Goal: Transaction & Acquisition: Purchase product/service

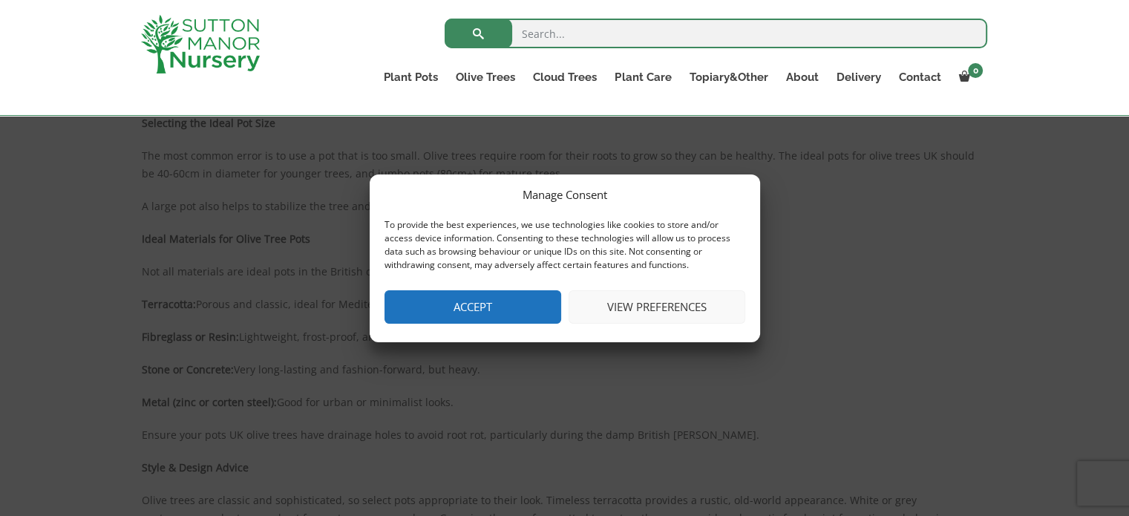
click at [431, 308] on button "Accept" at bounding box center [473, 306] width 177 height 33
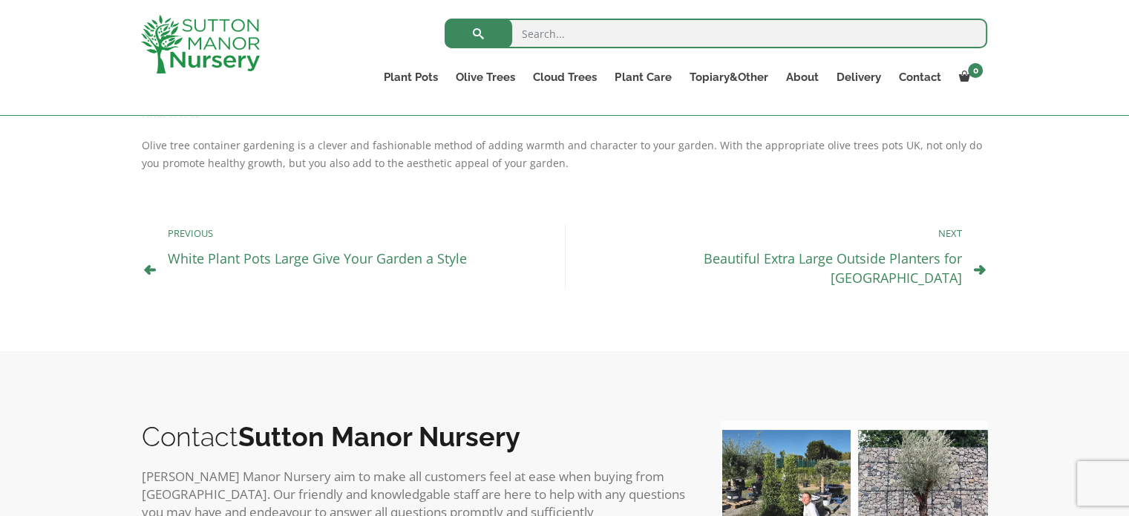
scroll to position [1028, 0]
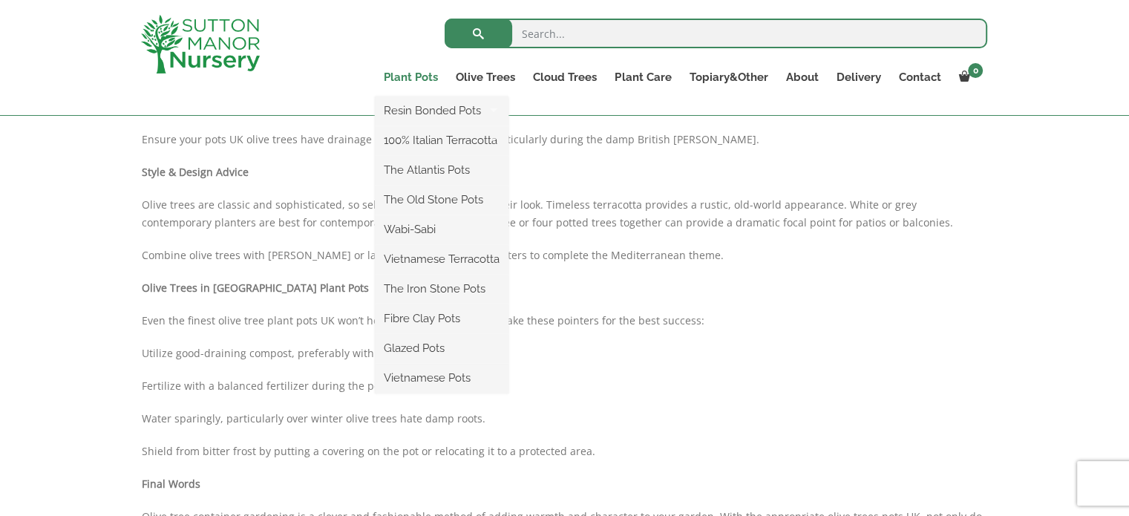
click at [417, 77] on link "Plant Pots" at bounding box center [411, 77] width 72 height 21
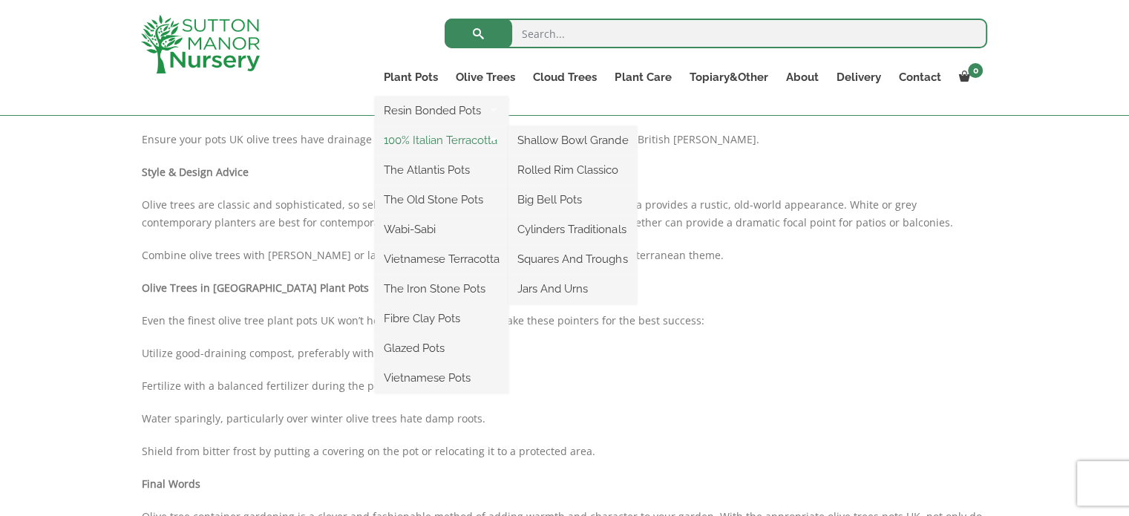
click at [441, 134] on link "100% Italian Terracotta" at bounding box center [442, 140] width 134 height 22
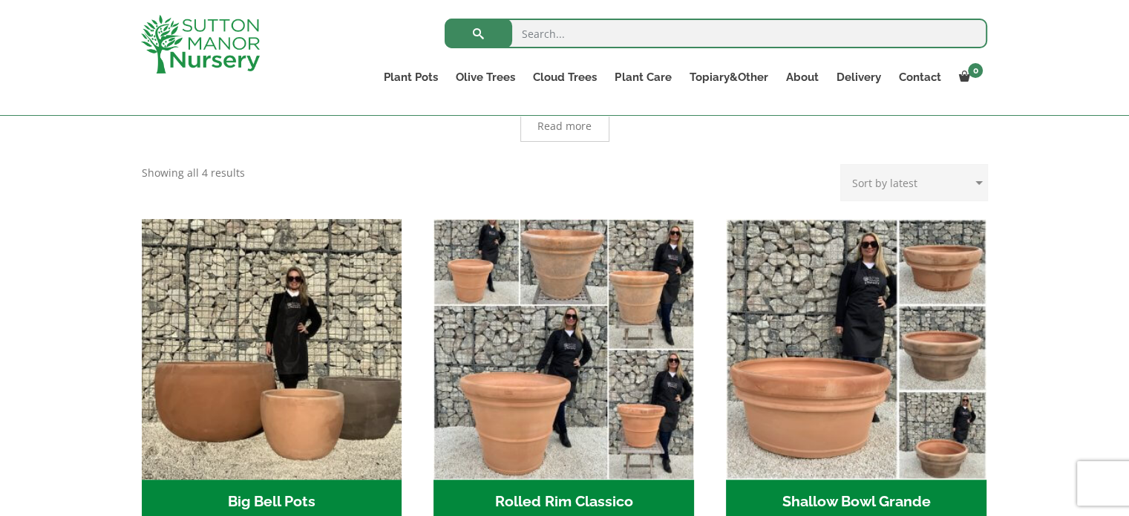
scroll to position [594, 0]
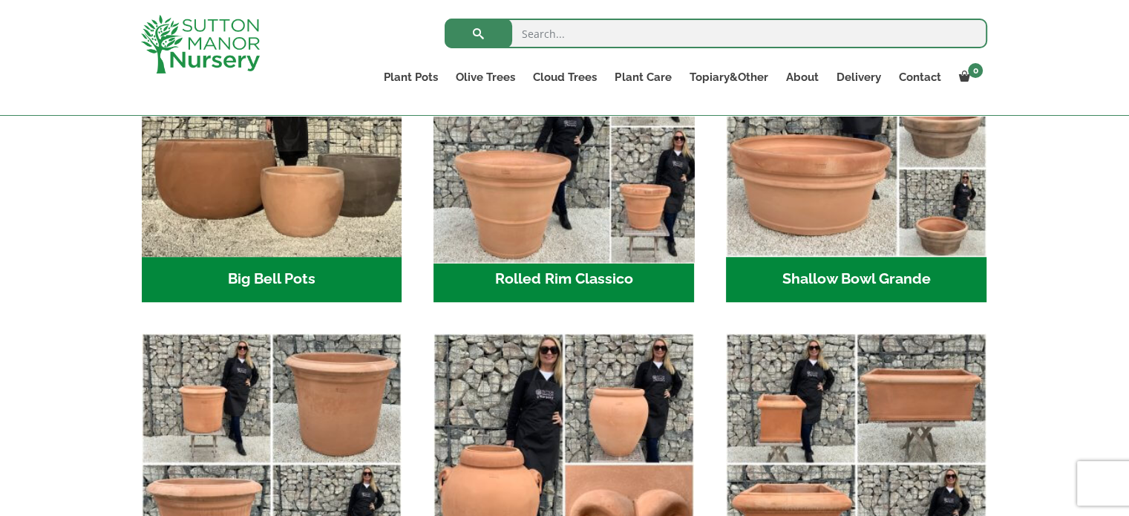
click at [535, 169] on img "Visit product category Rolled Rim Classico" at bounding box center [564, 126] width 273 height 273
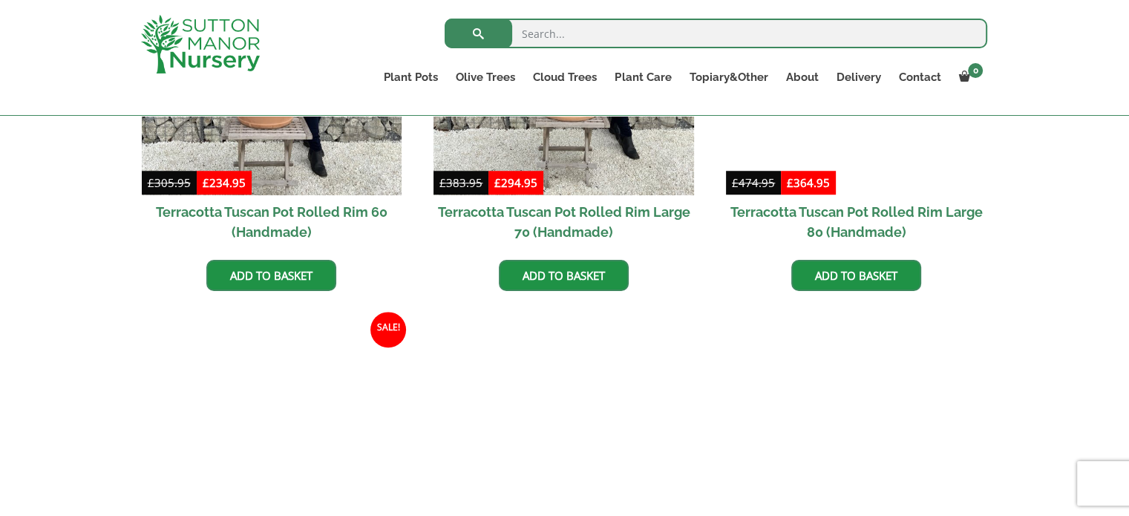
scroll to position [1411, 0]
